Goal: Information Seeking & Learning: Learn about a topic

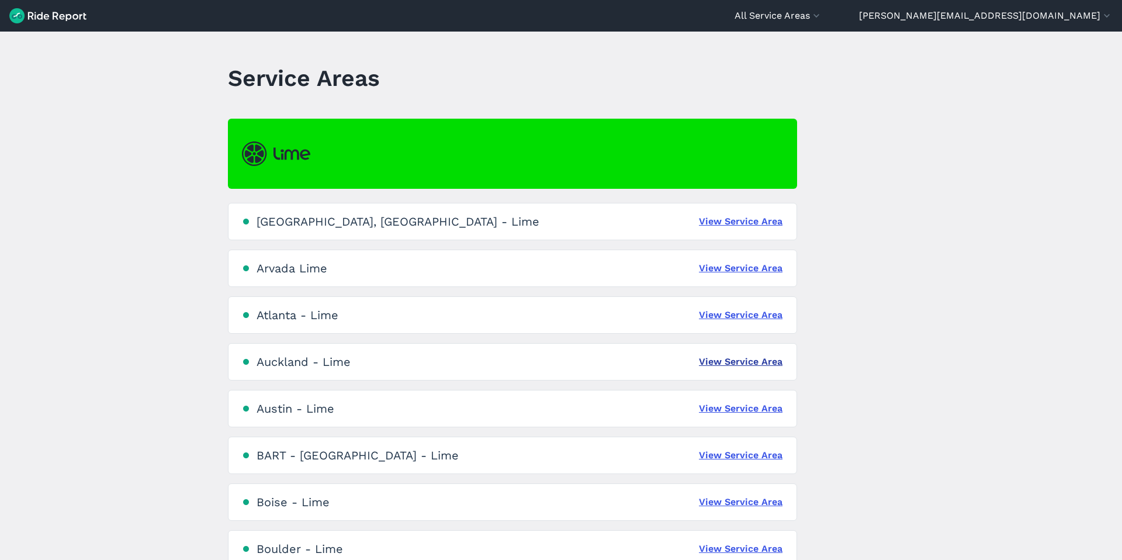
click at [734, 358] on link "View Service Area" at bounding box center [741, 362] width 84 height 14
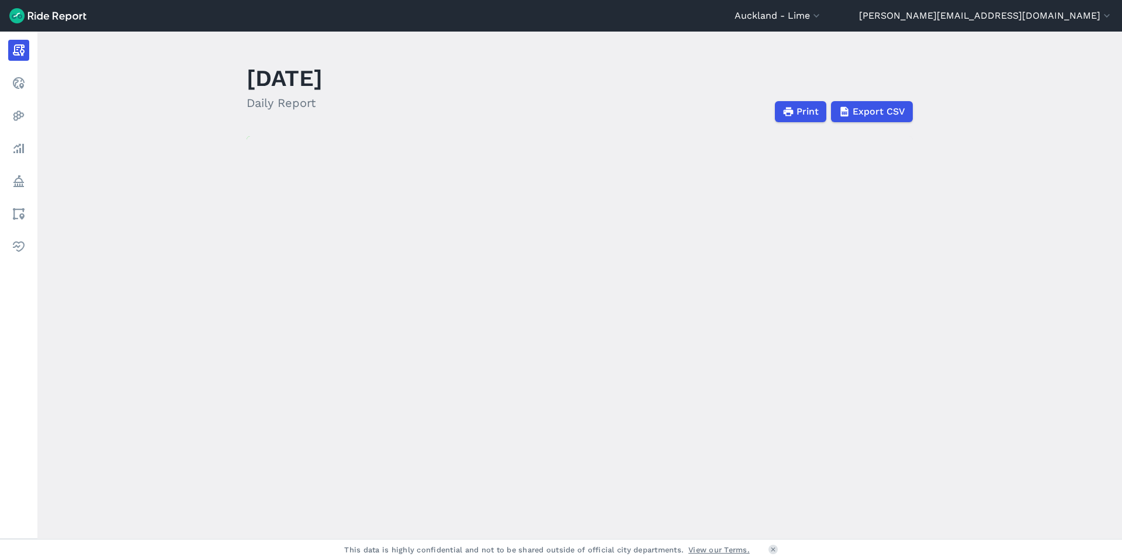
scroll to position [2, 0]
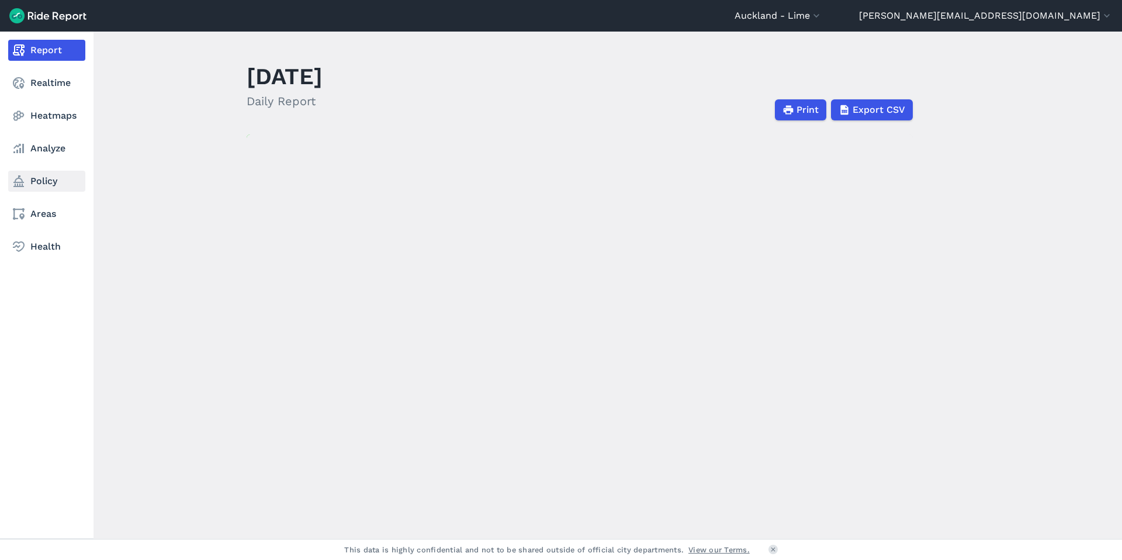
click at [27, 185] on link "Policy" at bounding box center [46, 181] width 77 height 21
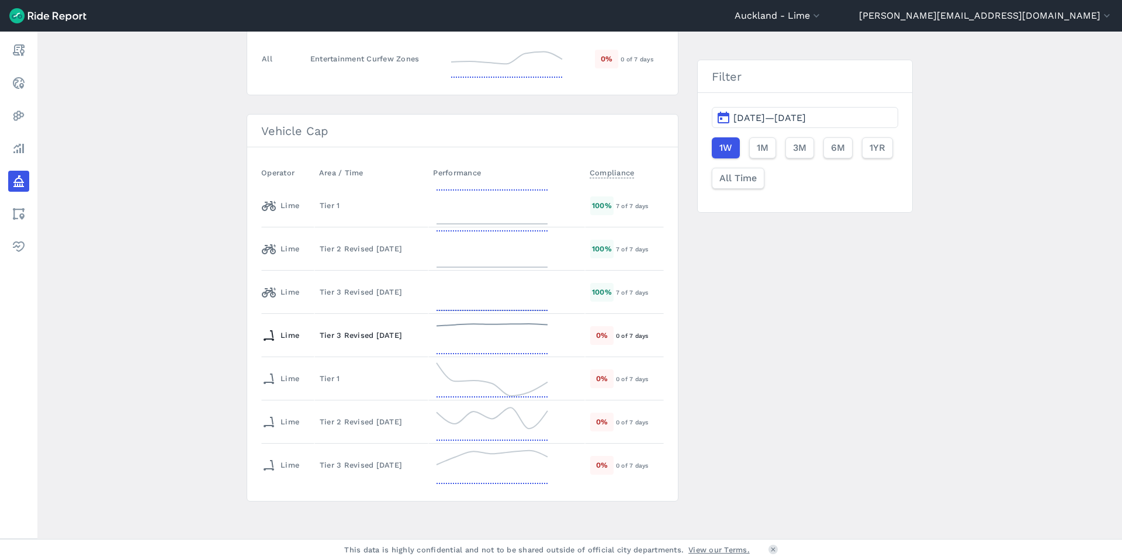
scroll to position [188, 0]
click at [410, 401] on td "Tier 2 Revised [DATE]" at bounding box center [372, 417] width 114 height 43
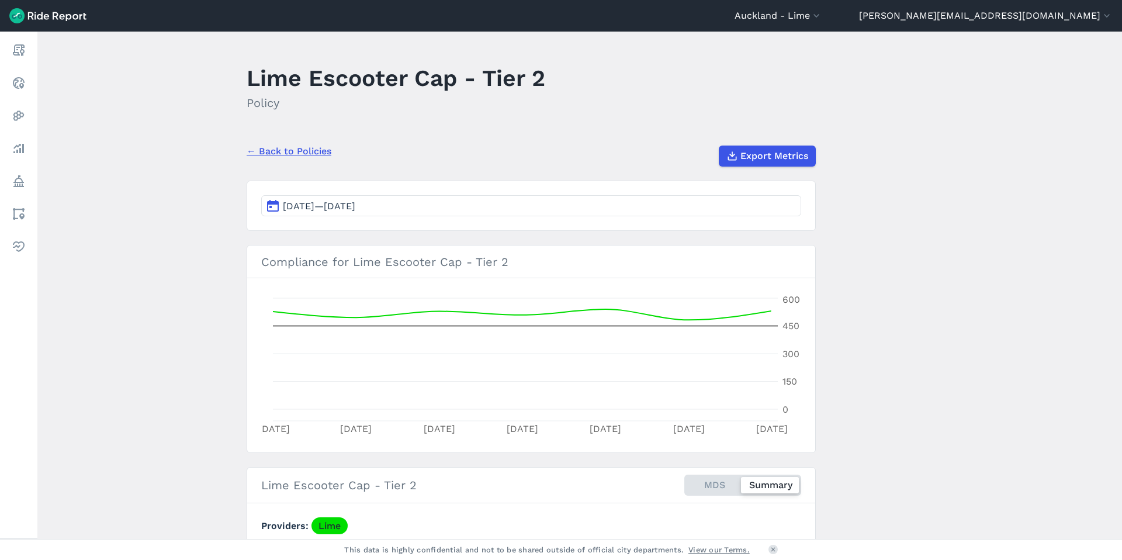
click at [406, 204] on button "[DATE]—[DATE]" at bounding box center [531, 205] width 540 height 21
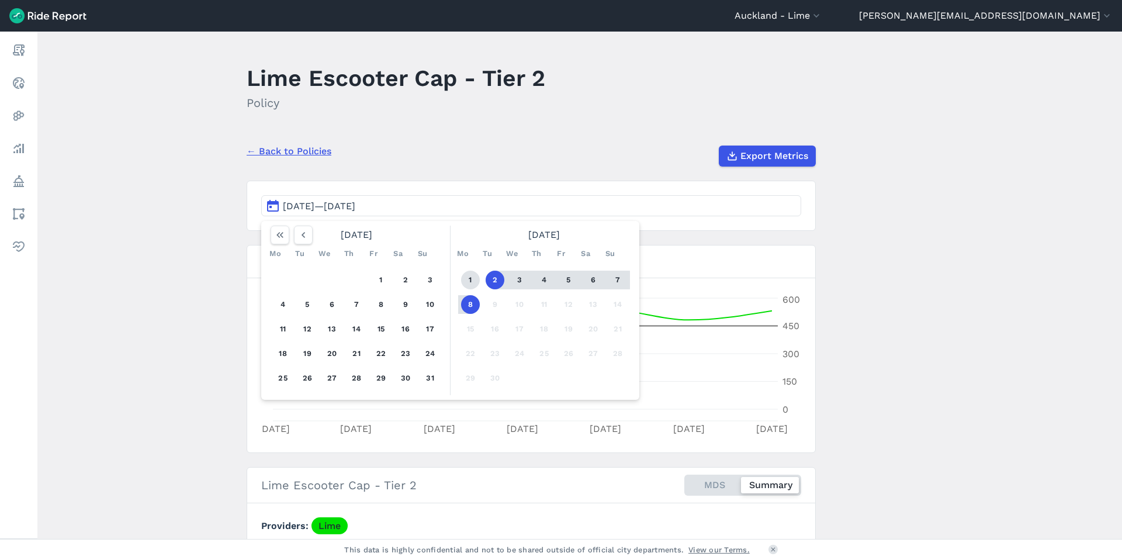
scroll to position [1, 0]
click at [471, 281] on button "1" at bounding box center [470, 279] width 19 height 19
click at [614, 279] on button "7" at bounding box center [618, 280] width 19 height 19
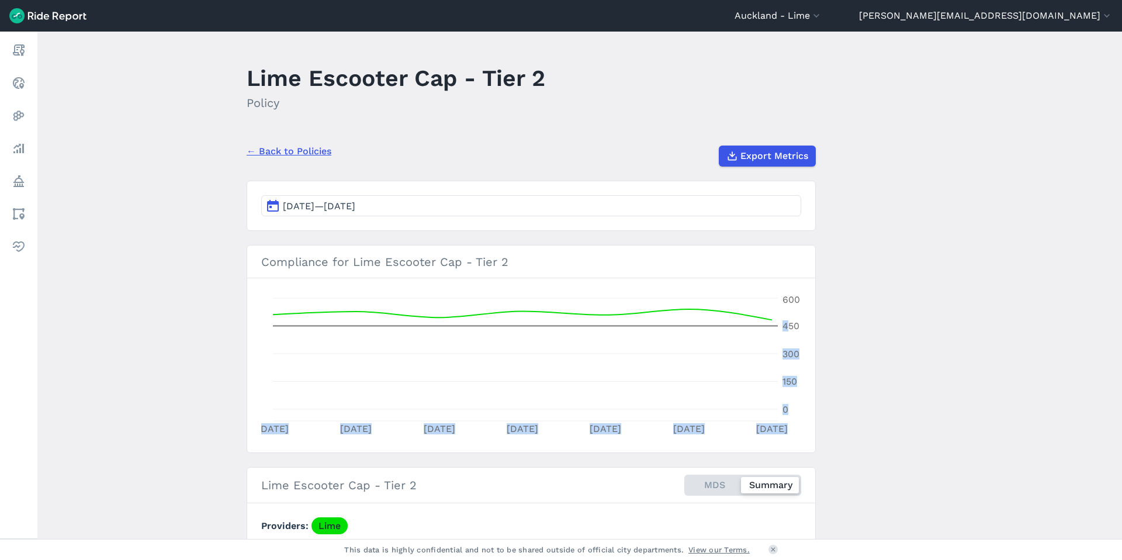
drag, startPoint x: 773, startPoint y: 321, endPoint x: 787, endPoint y: 323, distance: 13.6
click at [774, 322] on icon "[DATE] [DATE] [DATE] [DATE] [DATE] [DATE] [DATE] 0 150 300 450 600" at bounding box center [531, 365] width 540 height 146
